Goal: Entertainment & Leisure: Consume media (video, audio)

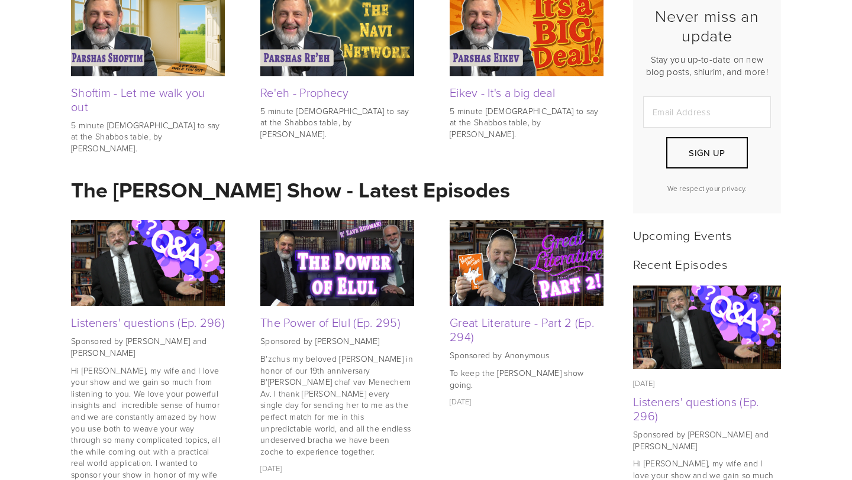
scroll to position [320, 0]
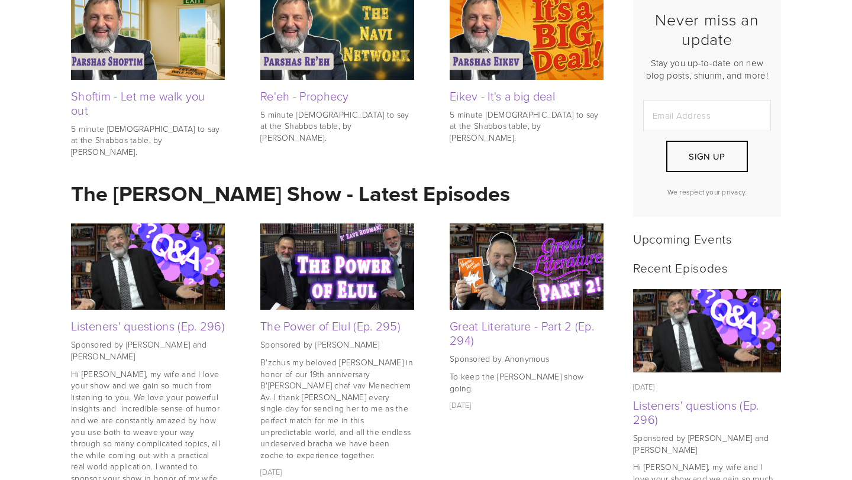
click at [155, 276] on img at bounding box center [148, 267] width 154 height 102
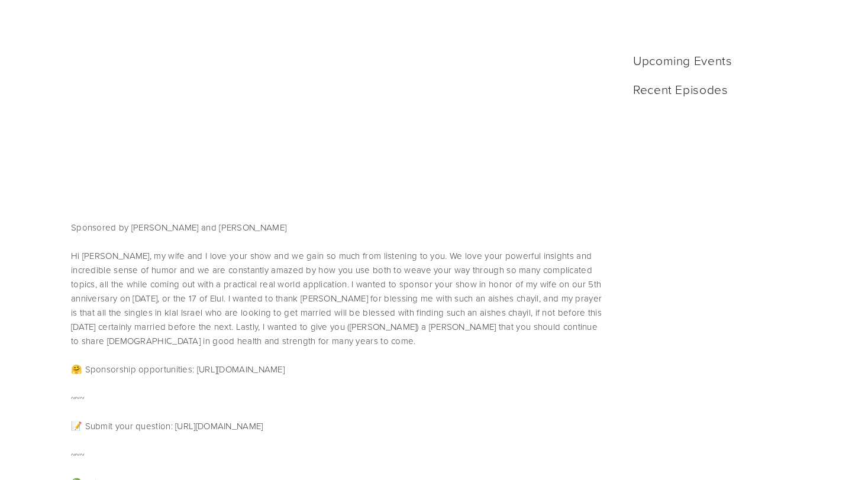
scroll to position [540, 0]
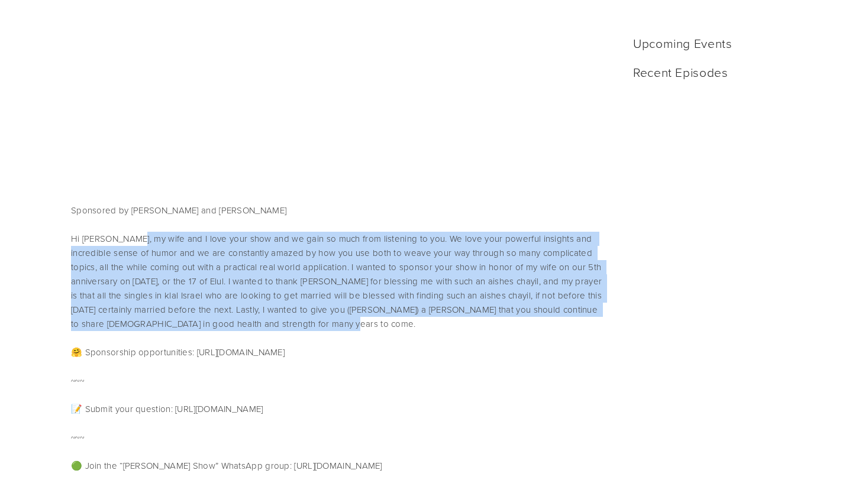
drag, startPoint x: 132, startPoint y: 224, endPoint x: 431, endPoint y: 309, distance: 310.9
click at [431, 309] on p "Hi [PERSON_NAME], my wife and I love your show and we gain so much from listeni…" at bounding box center [337, 281] width 532 height 99
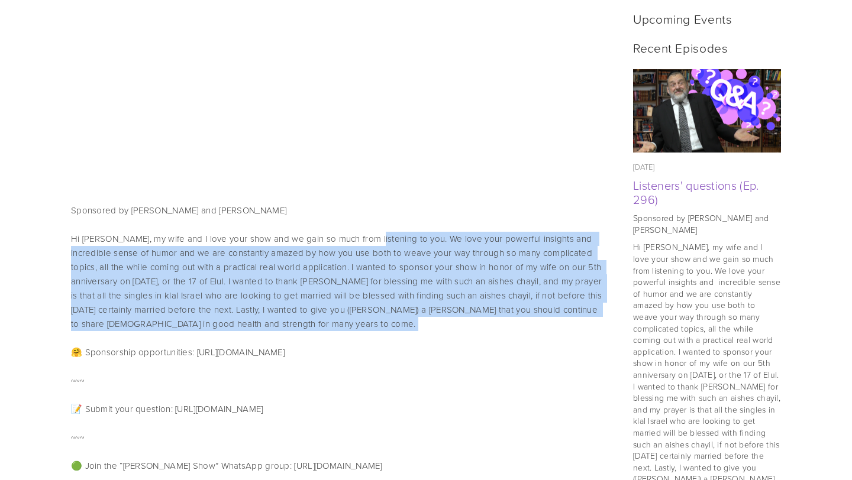
drag, startPoint x: 431, startPoint y: 309, endPoint x: 393, endPoint y: 229, distance: 88.1
click at [393, 229] on div "Sponsored by Yosef and Dr. Chana Richman Hi Rabbi Orlofsky, my wife and I love …" at bounding box center [337, 267] width 532 height 128
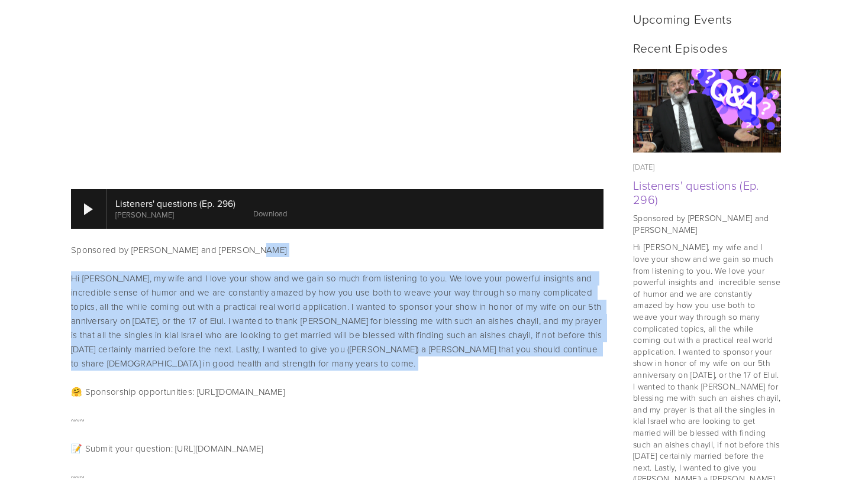
click at [393, 243] on p "Sponsored by [PERSON_NAME] and [PERSON_NAME]" at bounding box center [337, 250] width 532 height 14
drag, startPoint x: 393, startPoint y: 229, endPoint x: 442, endPoint y: 352, distance: 131.9
click at [442, 352] on div "Sponsored by Yosef and Dr. Chana Richman Hi Rabbi Orlofsky, my wife and I love …" at bounding box center [337, 307] width 532 height 128
click at [442, 352] on p "Hi [PERSON_NAME], my wife and I love your show and we gain so much from listeni…" at bounding box center [337, 320] width 532 height 99
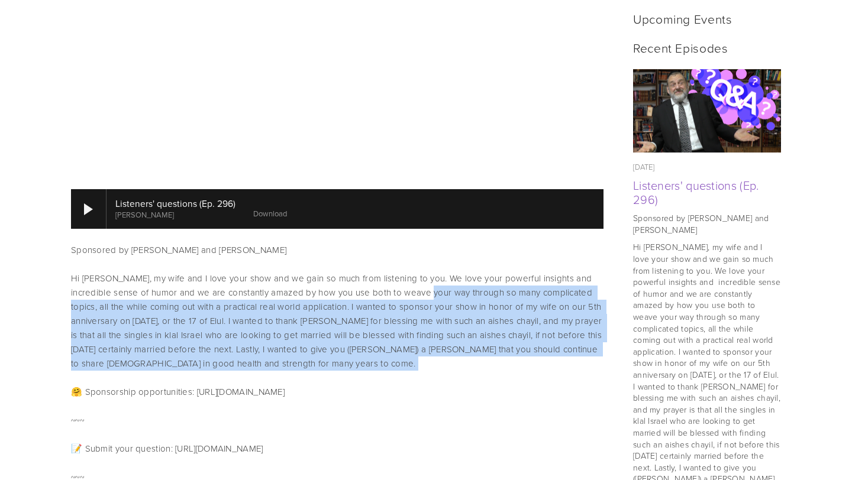
drag, startPoint x: 442, startPoint y: 352, endPoint x: 423, endPoint y: 274, distance: 80.3
click at [423, 274] on p "Hi [PERSON_NAME], my wife and I love your show and we gain so much from listeni…" at bounding box center [337, 320] width 532 height 99
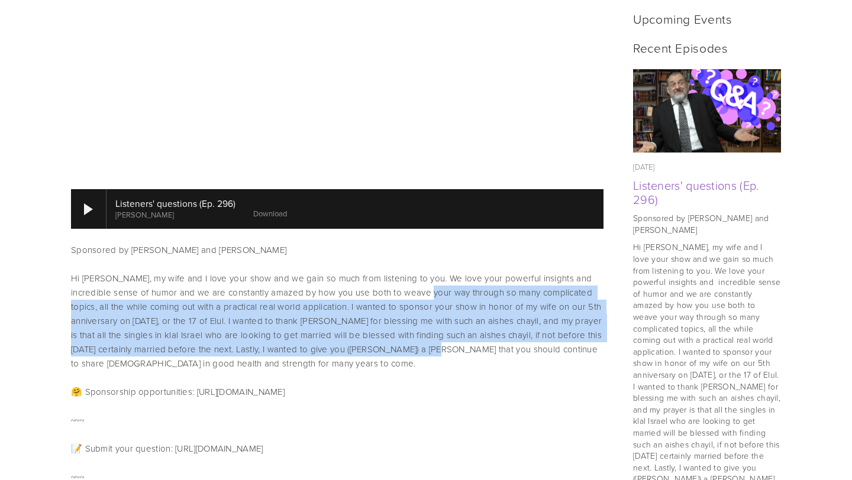
drag, startPoint x: 423, startPoint y: 274, endPoint x: 425, endPoint y: 349, distance: 75.1
click at [425, 349] on p "Hi [PERSON_NAME], my wife and I love your show and we gain so much from listeni…" at bounding box center [337, 320] width 532 height 99
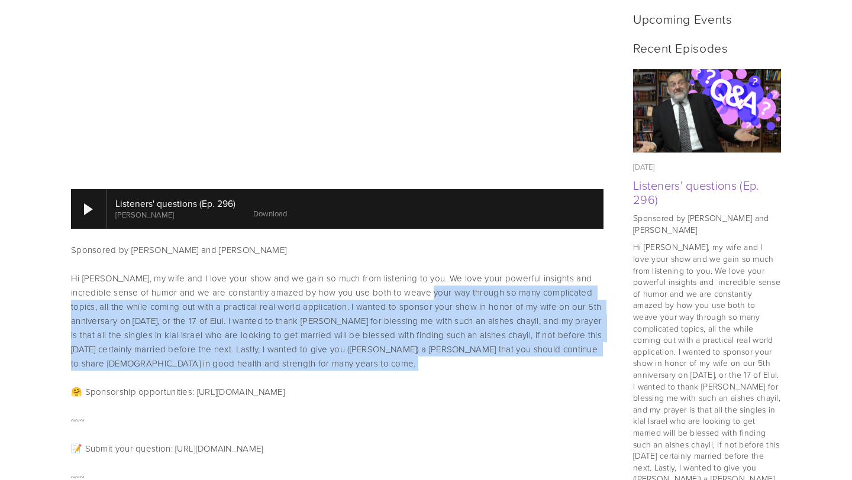
click at [425, 349] on p "Hi [PERSON_NAME], my wife and I love your show and we gain so much from listeni…" at bounding box center [337, 320] width 532 height 99
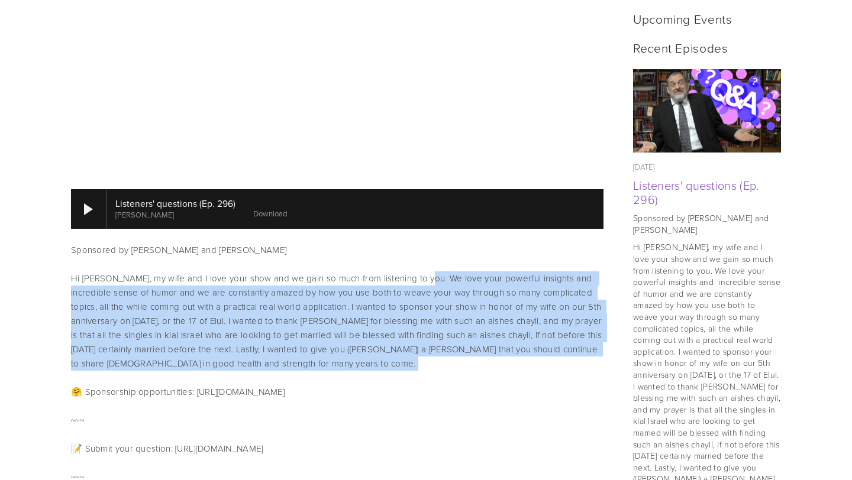
drag, startPoint x: 425, startPoint y: 349, endPoint x: 428, endPoint y: 267, distance: 82.3
click at [428, 271] on p "Hi [PERSON_NAME], my wife and I love your show and we gain so much from listeni…" at bounding box center [337, 320] width 532 height 99
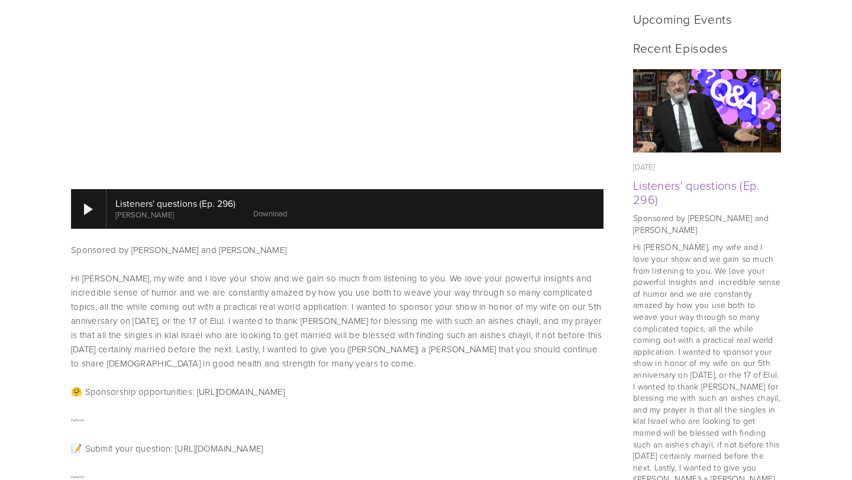
scroll to position [0, 0]
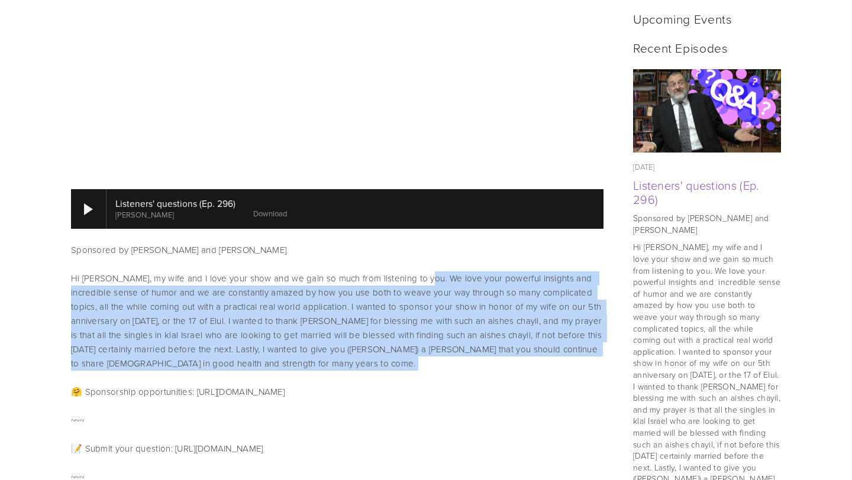
drag, startPoint x: 428, startPoint y: 267, endPoint x: 409, endPoint y: 358, distance: 93.6
click at [409, 358] on div "Sponsored by Yosef and Dr. Chana Richman Hi Rabbi Orlofsky, my wife and I love …" at bounding box center [337, 307] width 552 height 142
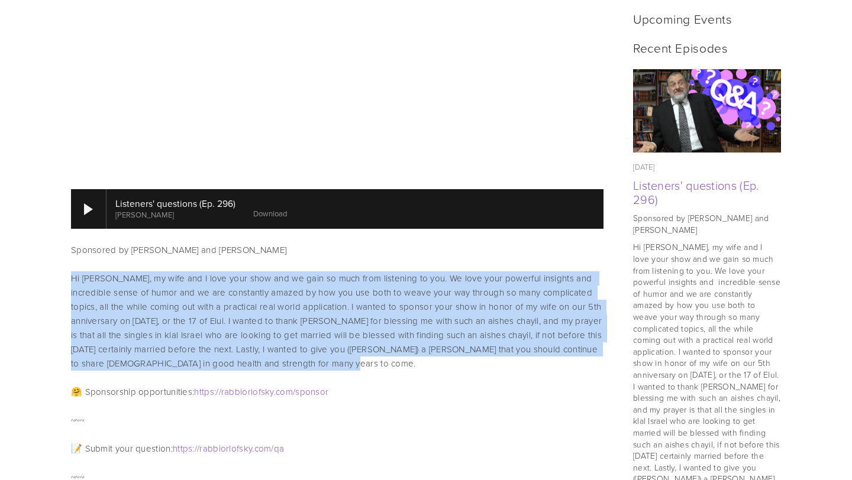
drag, startPoint x: 406, startPoint y: 344, endPoint x: 389, endPoint y: 253, distance: 93.2
click at [389, 253] on div "Sponsored by Yosef and Dr. Chana Richman Hi Rabbi Orlofsky, my wife and I love …" at bounding box center [337, 307] width 532 height 128
drag, startPoint x: 389, startPoint y: 253, endPoint x: 400, endPoint y: 349, distance: 97.6
click at [400, 349] on div "Sponsored by Yosef and Dr. Chana Richman Hi Rabbi Orlofsky, my wife and I love …" at bounding box center [337, 307] width 532 height 128
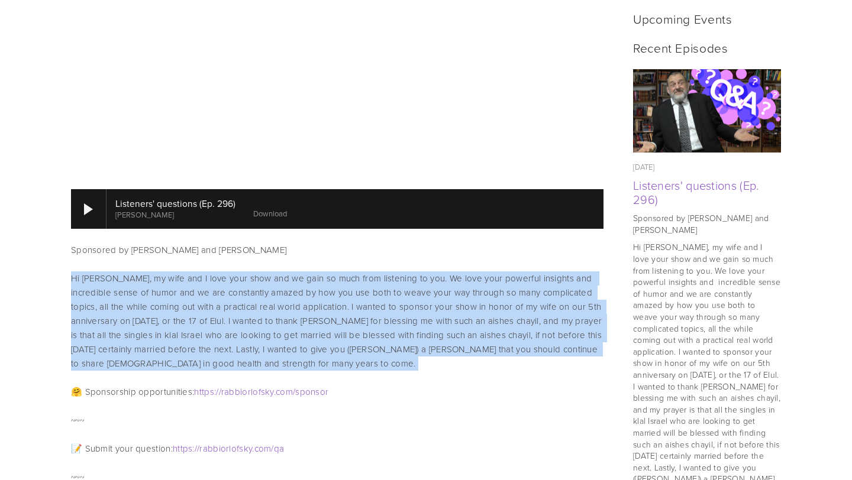
click at [400, 349] on p "Hi [PERSON_NAME], my wife and I love your show and we gain so much from listeni…" at bounding box center [337, 320] width 532 height 99
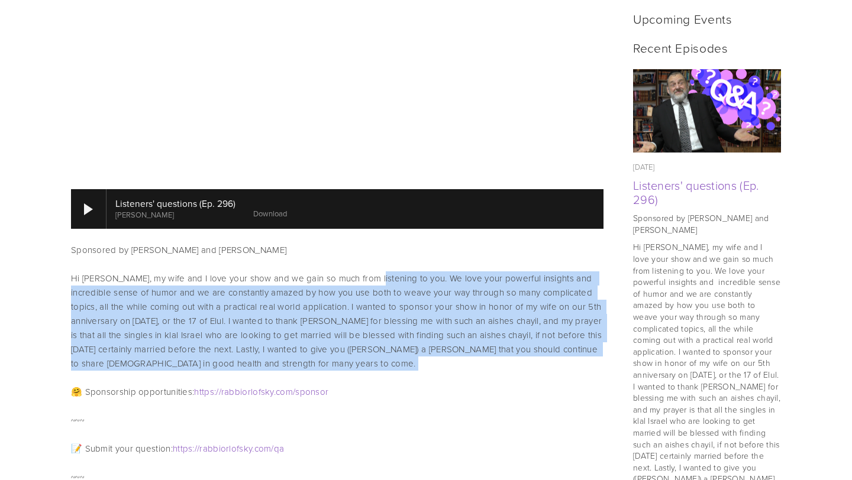
drag, startPoint x: 400, startPoint y: 349, endPoint x: 393, endPoint y: 261, distance: 88.4
click at [393, 271] on p "Hi [PERSON_NAME], my wife and I love your show and we gain so much from listeni…" at bounding box center [337, 320] width 532 height 99
drag, startPoint x: 393, startPoint y: 261, endPoint x: 395, endPoint y: 352, distance: 90.5
click at [395, 352] on p "Hi [PERSON_NAME], my wife and I love your show and we gain so much from listeni…" at bounding box center [337, 320] width 532 height 99
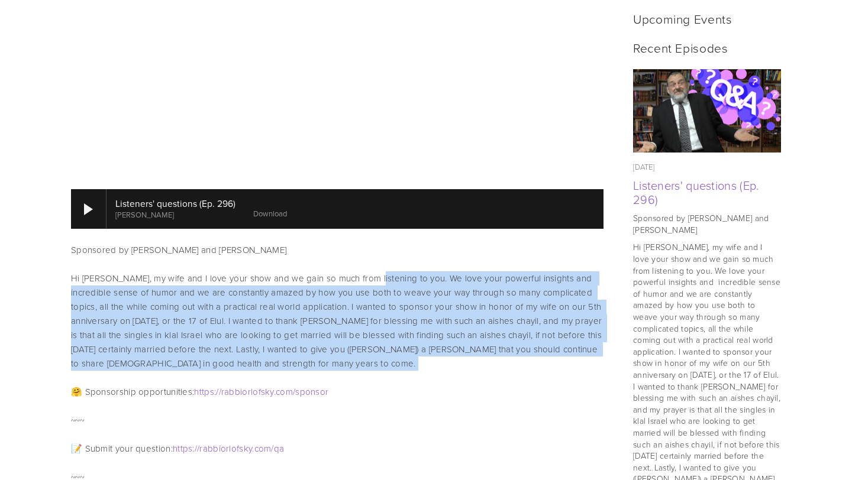
click at [395, 352] on p "Hi [PERSON_NAME], my wife and I love your show and we gain so much from listeni…" at bounding box center [337, 320] width 532 height 99
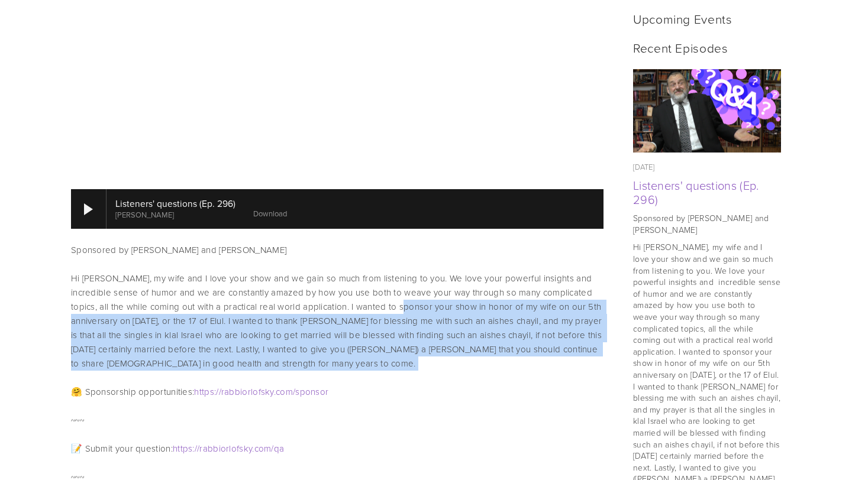
drag, startPoint x: 395, startPoint y: 352, endPoint x: 396, endPoint y: 284, distance: 67.4
click at [396, 284] on p "Hi [PERSON_NAME], my wife and I love your show and we gain so much from listeni…" at bounding box center [337, 320] width 532 height 99
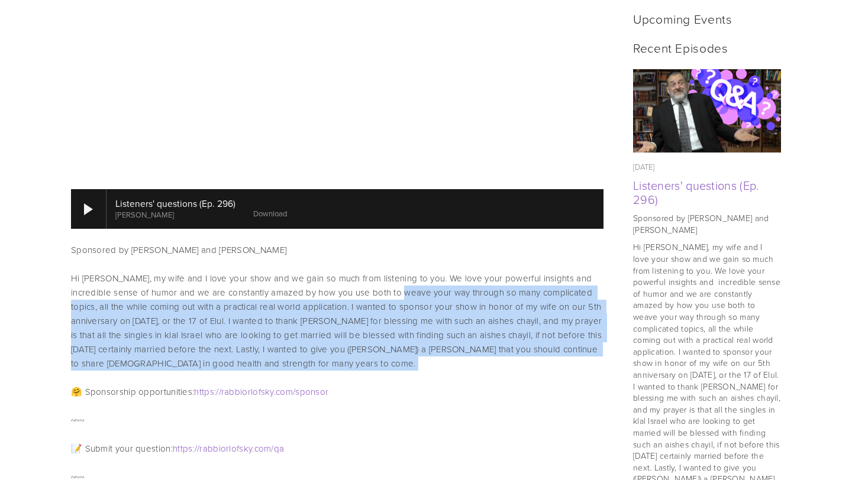
click at [396, 284] on p "Hi [PERSON_NAME], my wife and I love your show and we gain so much from listeni…" at bounding box center [337, 320] width 532 height 99
drag, startPoint x: 396, startPoint y: 284, endPoint x: 396, endPoint y: 374, distance: 89.3
click at [396, 374] on div "Listeners' questions (Ep. 296) Rabbi Dovid Orlofsky Download Sponsored by Yosef…" at bounding box center [337, 439] width 552 height 1127
click at [394, 352] on p "Hi [PERSON_NAME], my wife and I love your show and we gain so much from listeni…" at bounding box center [337, 320] width 532 height 99
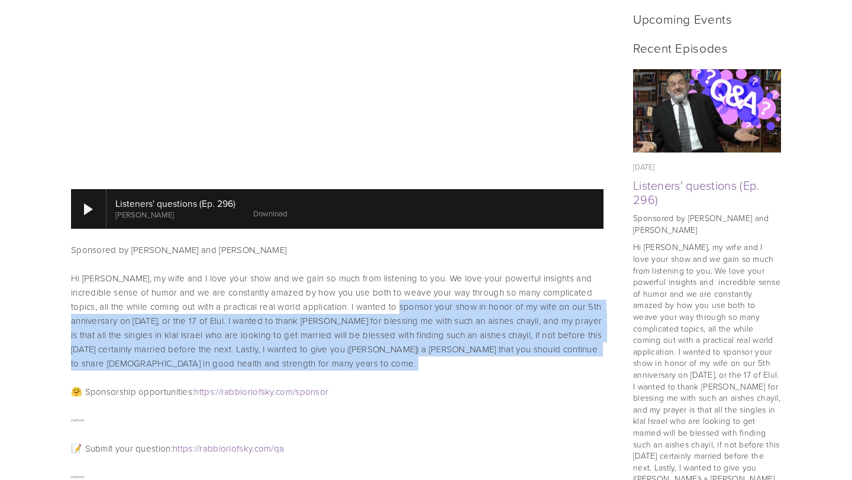
drag, startPoint x: 394, startPoint y: 352, endPoint x: 394, endPoint y: 292, distance: 60.3
click at [394, 292] on p "Hi [PERSON_NAME], my wife and I love your show and we gain so much from listeni…" at bounding box center [337, 320] width 532 height 99
drag, startPoint x: 394, startPoint y: 292, endPoint x: 394, endPoint y: 350, distance: 58.5
click at [394, 350] on p "Hi [PERSON_NAME], my wife and I love your show and we gain so much from listeni…" at bounding box center [337, 320] width 532 height 99
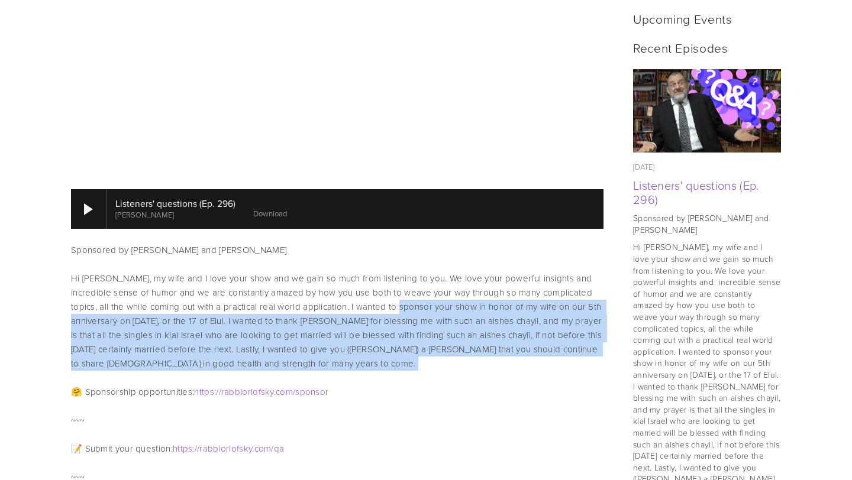
click at [394, 350] on p "Hi [PERSON_NAME], my wife and I love your show and we gain so much from listeni…" at bounding box center [337, 320] width 532 height 99
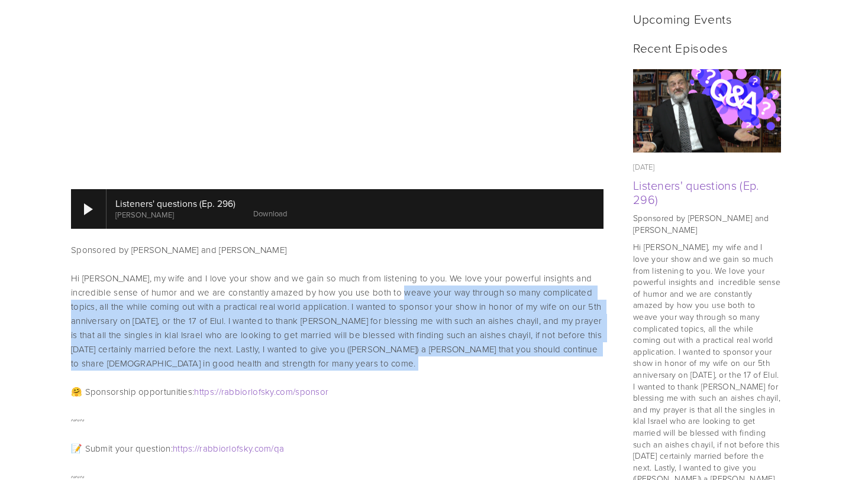
drag, startPoint x: 394, startPoint y: 350, endPoint x: 394, endPoint y: 283, distance: 66.8
click at [394, 283] on p "Hi [PERSON_NAME], my wife and I love your show and we gain so much from listeni…" at bounding box center [337, 320] width 532 height 99
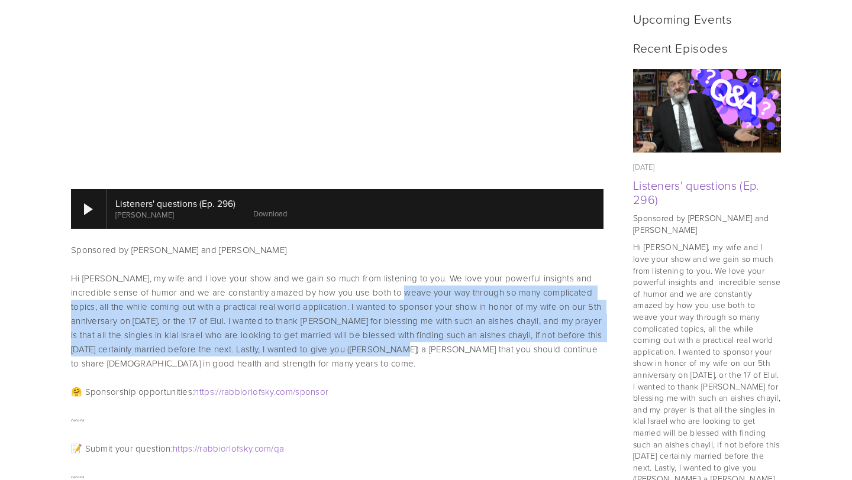
drag, startPoint x: 394, startPoint y: 283, endPoint x: 394, endPoint y: 344, distance: 60.9
click at [394, 344] on p "Hi [PERSON_NAME], my wife and I love your show and we gain so much from listeni…" at bounding box center [337, 320] width 532 height 99
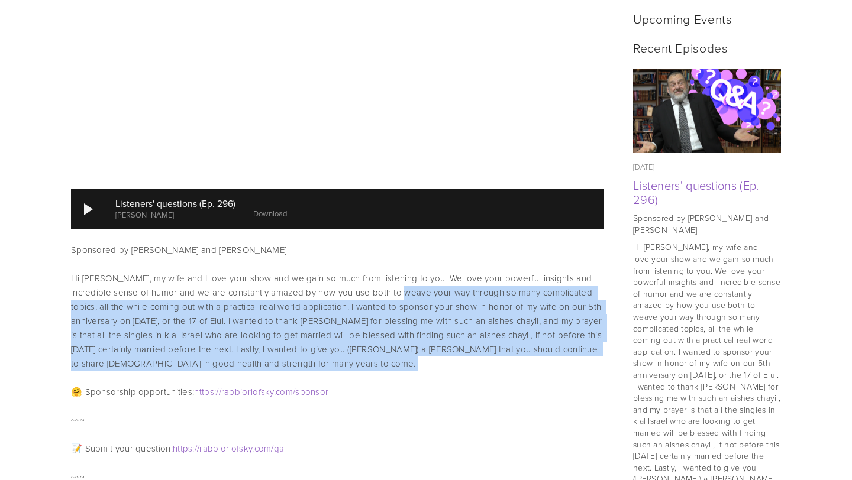
click at [394, 344] on p "Hi [PERSON_NAME], my wife and I love your show and we gain so much from listeni…" at bounding box center [337, 320] width 532 height 99
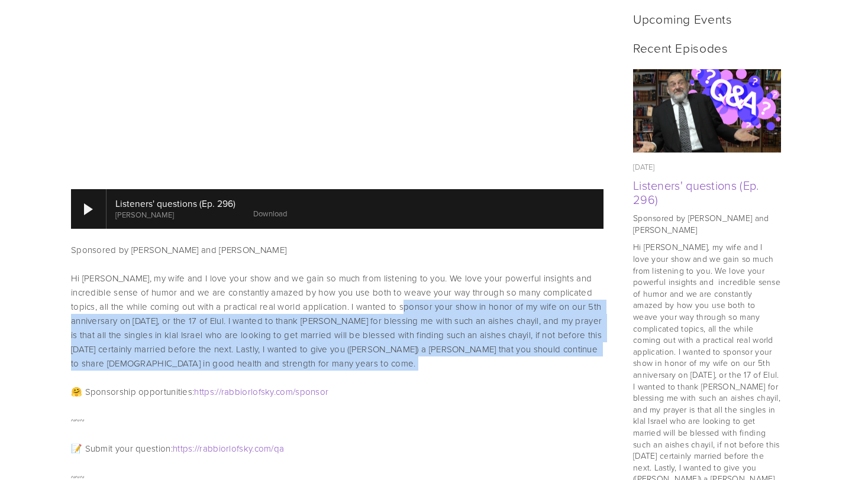
drag, startPoint x: 394, startPoint y: 344, endPoint x: 397, endPoint y: 282, distance: 62.2
click at [397, 282] on p "Hi [PERSON_NAME], my wife and I love your show and we gain so much from listeni…" at bounding box center [337, 320] width 532 height 99
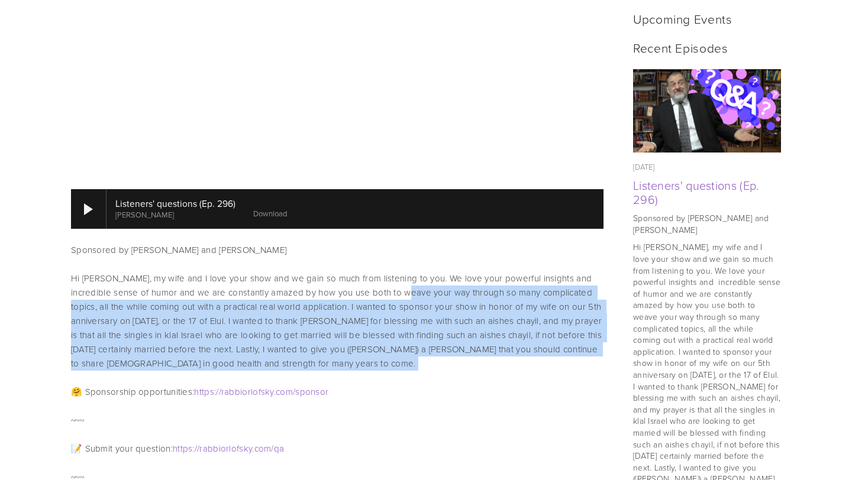
click at [397, 282] on p "Hi [PERSON_NAME], my wife and I love your show and we gain so much from listeni…" at bounding box center [337, 320] width 532 height 99
drag, startPoint x: 397, startPoint y: 282, endPoint x: 401, endPoint y: 358, distance: 76.4
click at [401, 358] on div "Sponsored by Yosef and Dr. Chana Richman Hi Rabbi Orlofsky, my wife and I love …" at bounding box center [337, 307] width 552 height 142
drag, startPoint x: 401, startPoint y: 358, endPoint x: 402, endPoint y: 283, distance: 75.7
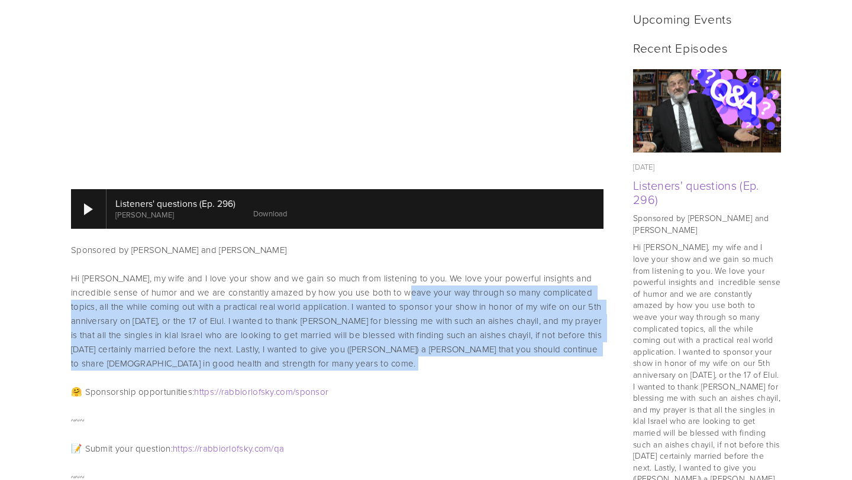
click at [402, 283] on div "Sponsored by Yosef and Dr. Chana Richman Hi Rabbi Orlofsky, my wife and I love …" at bounding box center [337, 307] width 552 height 142
click at [402, 283] on p "Hi [PERSON_NAME], my wife and I love your show and we gain so much from listeni…" at bounding box center [337, 320] width 532 height 99
drag, startPoint x: 402, startPoint y: 283, endPoint x: 420, endPoint y: 352, distance: 71.4
click at [420, 352] on p "Hi [PERSON_NAME], my wife and I love your show and we gain so much from listeni…" at bounding box center [337, 320] width 532 height 99
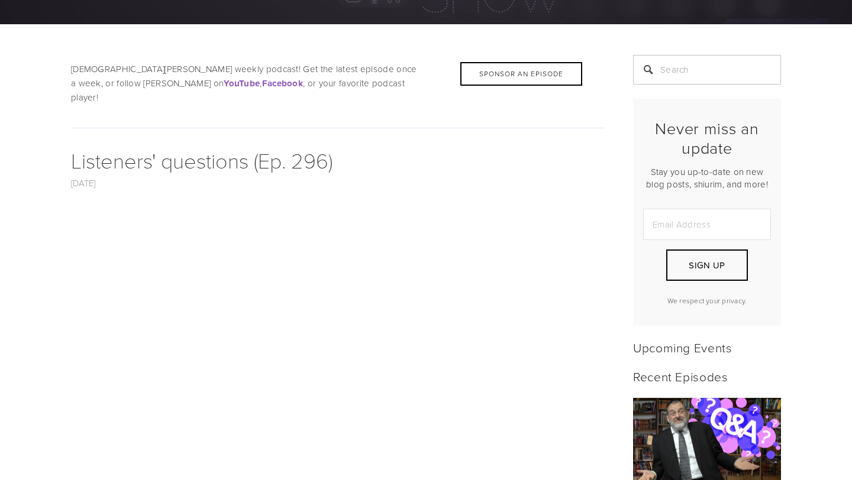
scroll to position [270, 0]
